Goal: Check status: Check status

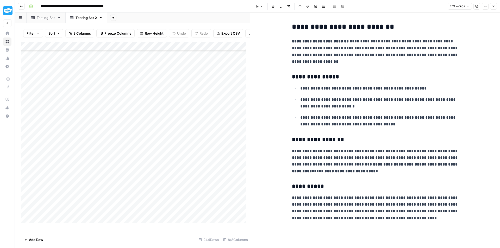
scroll to position [1994, 0]
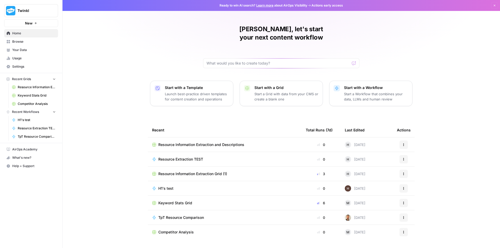
click at [222, 142] on span "Resource Information Extraction and Descriptions" at bounding box center [201, 144] width 86 height 5
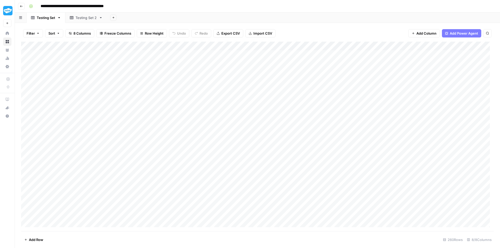
click at [86, 17] on div "Testing Set 2" at bounding box center [85, 17] width 21 height 5
click at [22, 5] on icon "button" at bounding box center [21, 6] width 3 height 3
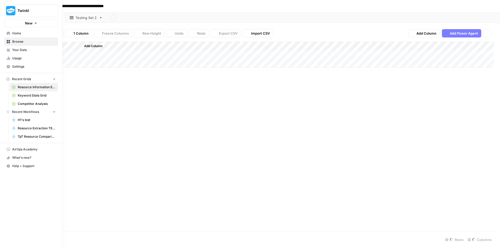
click at [8, 33] on icon at bounding box center [8, 32] width 3 height 3
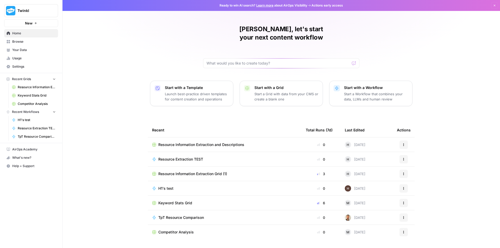
click at [177, 157] on span "Resource Extraction TEST" at bounding box center [180, 159] width 45 height 5
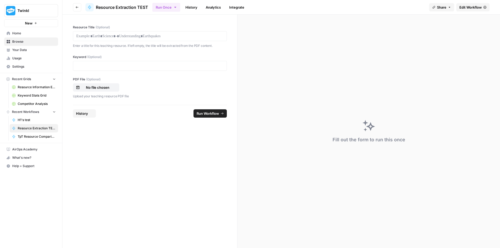
click at [187, 10] on link "History" at bounding box center [191, 7] width 18 height 8
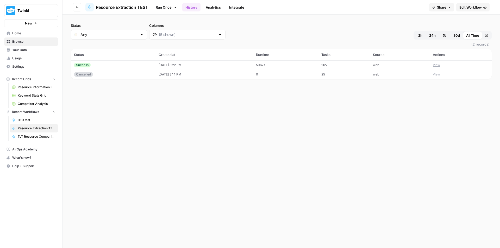
click at [135, 66] on div "Success" at bounding box center [113, 65] width 78 height 5
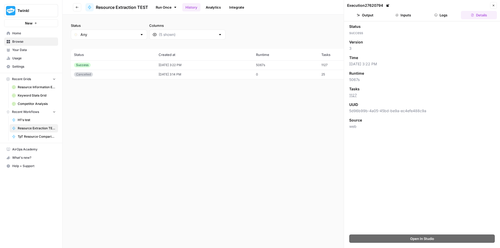
click at [492, 7] on icon "button" at bounding box center [492, 5] width 3 height 3
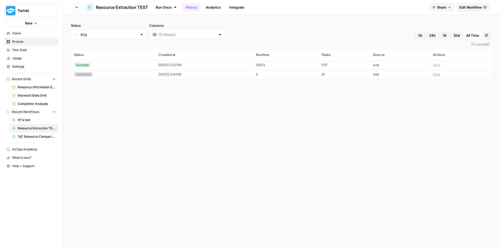
click at [23, 51] on span "Your Data" at bounding box center [33, 50] width 43 height 5
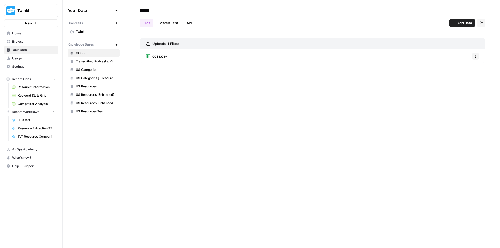
click at [24, 60] on span "Usage" at bounding box center [33, 58] width 43 height 5
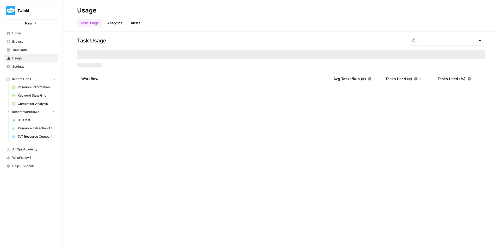
type input "August Tasks"
